Goal: Task Accomplishment & Management: Manage account settings

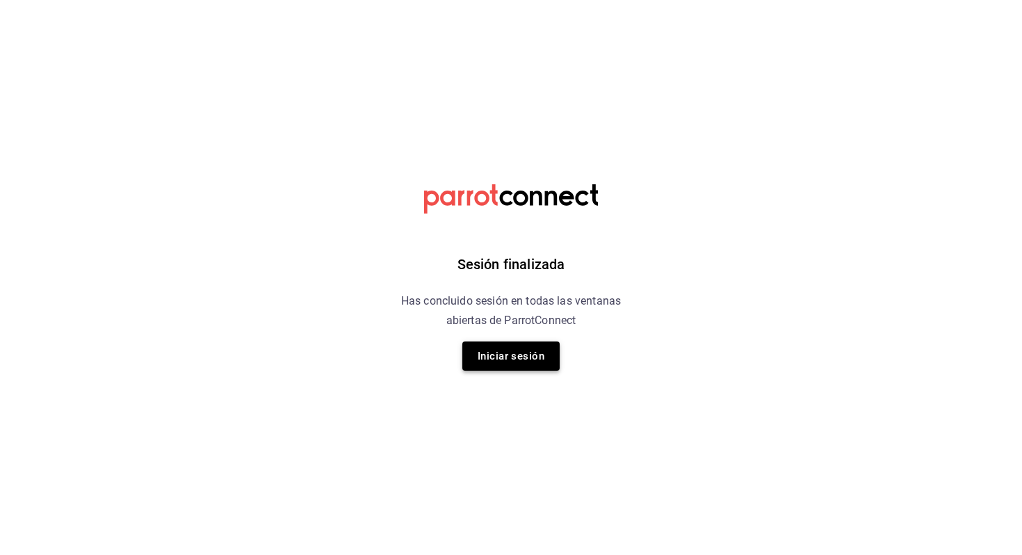
click at [512, 359] on button "Iniciar sesión" at bounding box center [510, 355] width 97 height 29
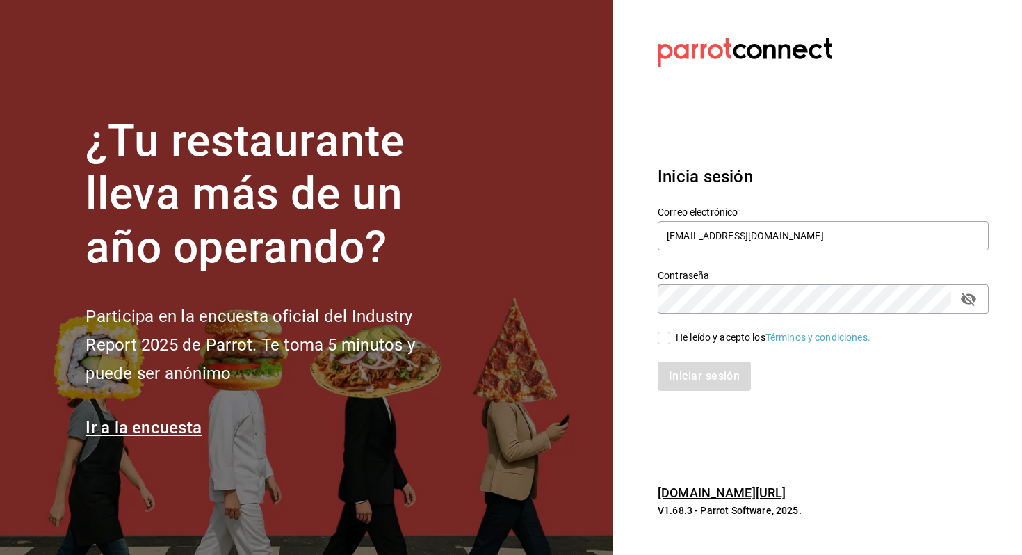
click at [676, 336] on div "He leído y acepto los Términos y condiciones." at bounding box center [773, 337] width 195 height 15
click at [670, 336] on input "He leído y acepto los Términos y condiciones." at bounding box center [664, 338] width 13 height 13
checkbox input "true"
click at [690, 384] on button "Iniciar sesión" at bounding box center [705, 376] width 95 height 29
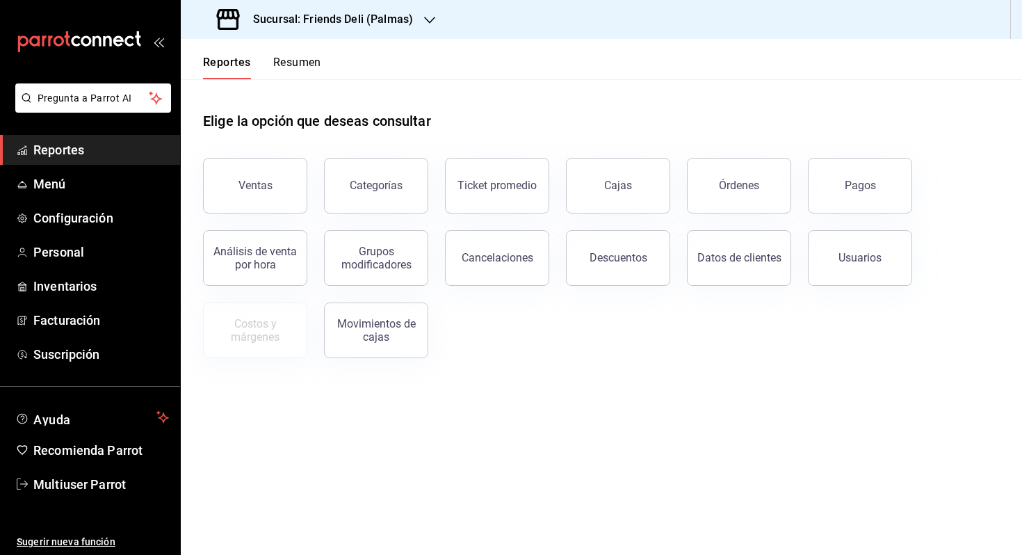
click at [293, 40] on div "Reportes Resumen" at bounding box center [251, 59] width 140 height 40
click at [293, 66] on button "Resumen" at bounding box center [297, 68] width 48 height 24
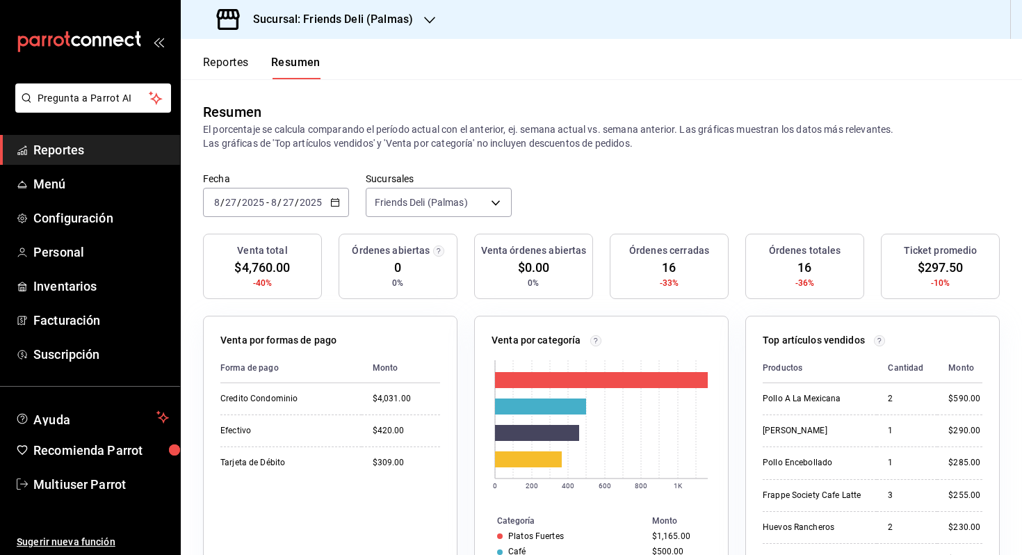
click at [318, 204] on input "2025" at bounding box center [311, 202] width 24 height 11
click at [288, 234] on li "Hoy" at bounding box center [269, 244] width 130 height 31
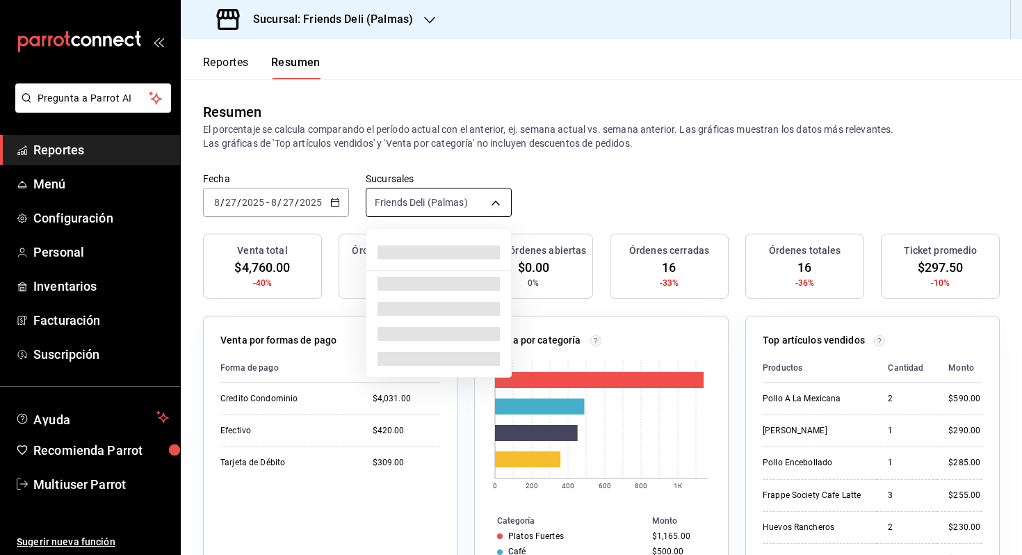
click at [460, 197] on body "Pregunta a Parrot AI Reportes Menú Configuración Personal Inventarios Facturaci…" at bounding box center [511, 277] width 1022 height 555
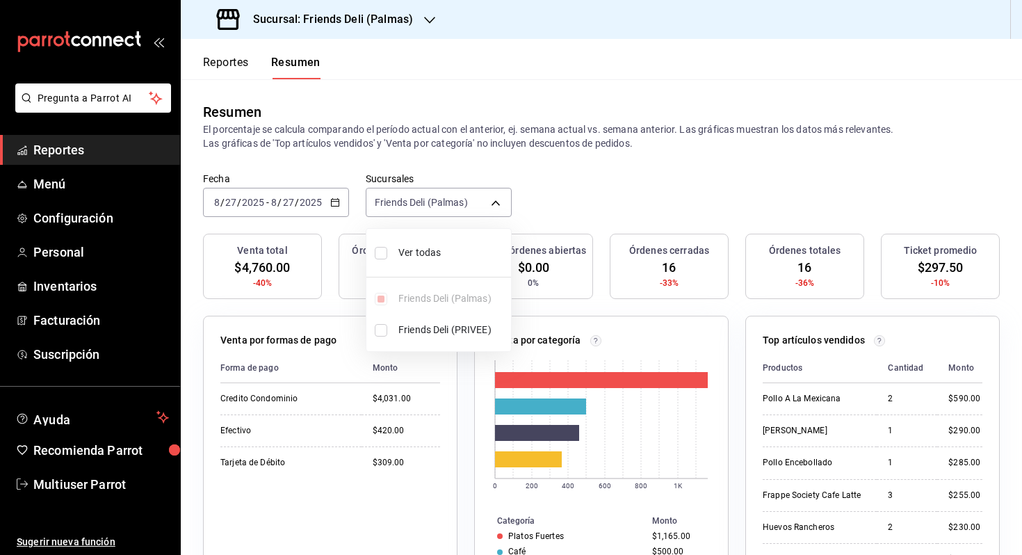
click at [430, 257] on span "Ver todas" at bounding box center [451, 252] width 107 height 15
type input "[object Object],[object Object]"
checkbox input "true"
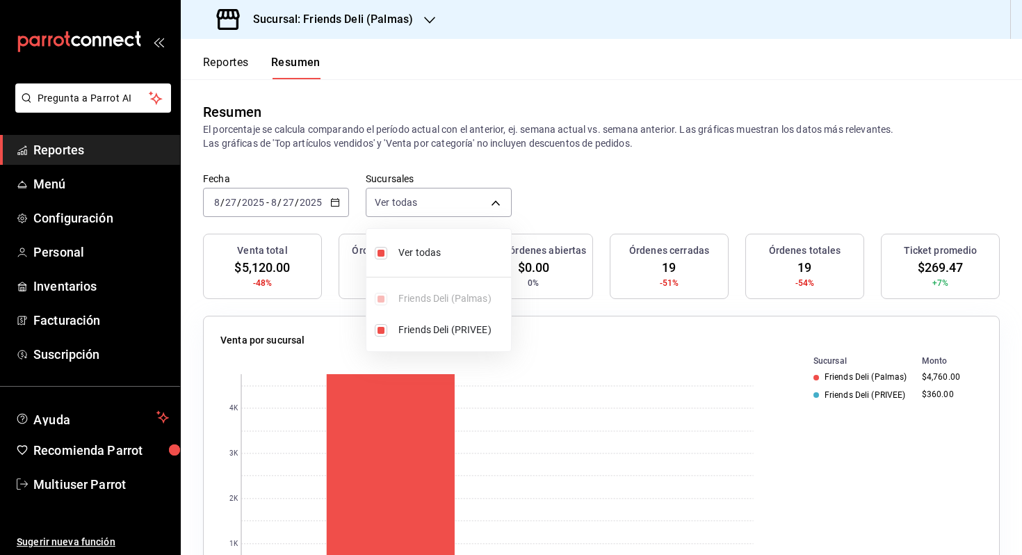
click at [657, 165] on div at bounding box center [511, 277] width 1022 height 555
